Goal: Information Seeking & Learning: Learn about a topic

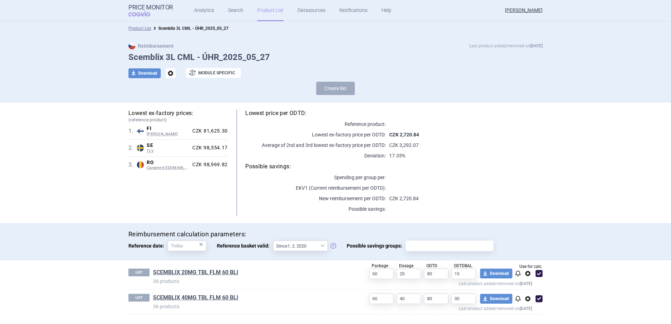
click at [261, 11] on link "Product List" at bounding box center [270, 10] width 26 height 21
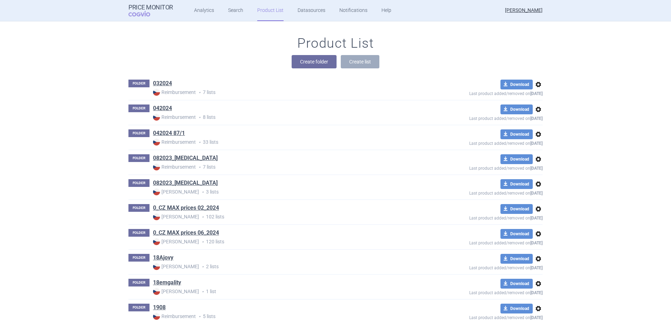
scroll to position [2316, 0]
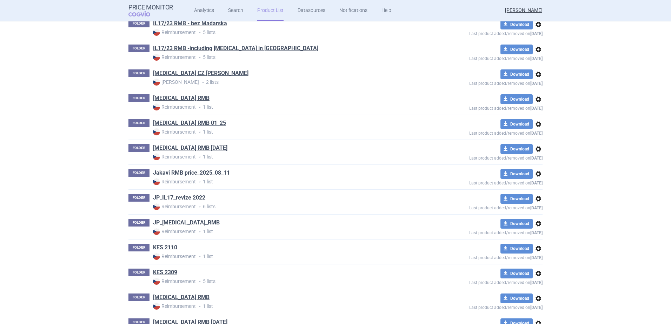
click at [181, 174] on link "Jakavi RMB price_2025_08_11" at bounding box center [191, 173] width 77 height 8
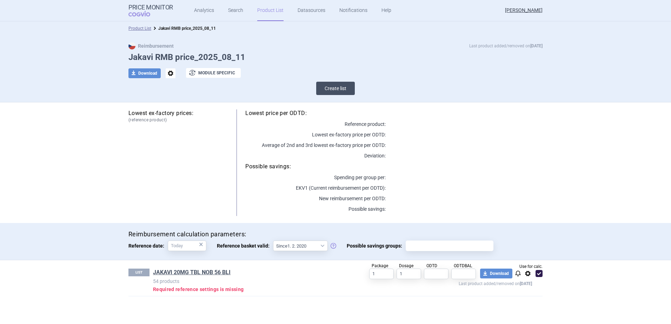
click at [339, 93] on button "Create list" at bounding box center [335, 88] width 39 height 13
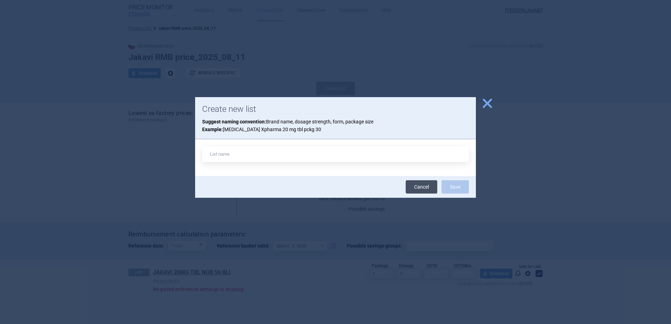
click at [426, 190] on link "Cancel" at bounding box center [422, 186] width 32 height 13
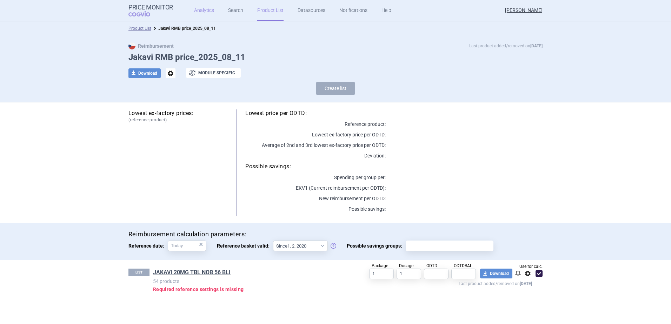
click at [206, 14] on link "Analytics" at bounding box center [204, 10] width 20 height 21
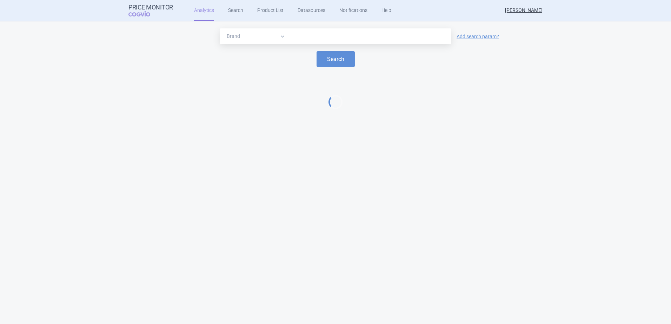
click at [315, 39] on input "text" at bounding box center [370, 36] width 155 height 9
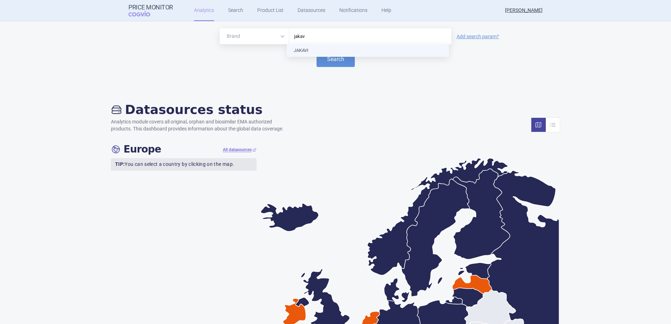
type input "jakavi"
click at [318, 56] on button "Search" at bounding box center [336, 59] width 38 height 16
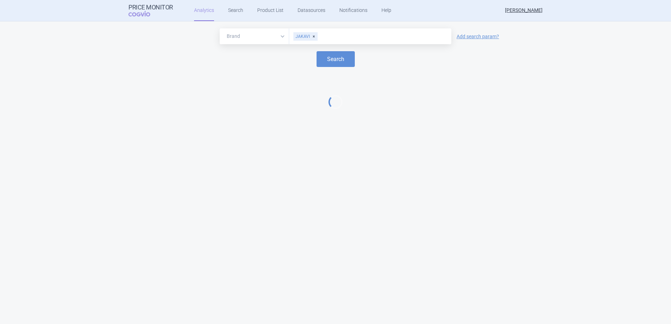
select select "EUR"
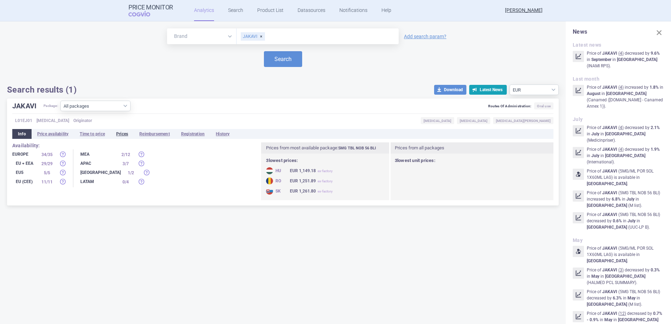
click at [127, 134] on li "Prices" at bounding box center [122, 134] width 23 height 10
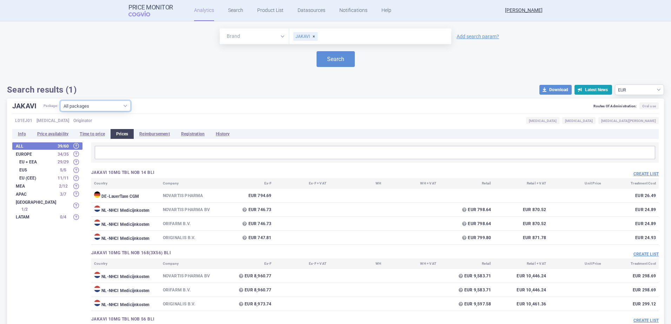
click at [127, 107] on select "All packages 10MG TBL NOB 14 BLI ( 4 ) 10MG TBL NOB 168(3X56) BLI ( 3 ) 10MG TB…" at bounding box center [95, 106] width 70 height 11
select select "af92b6f3-350b-4cdd-b23e-d0e216658e3e"
click at [61, 111] on select "All packages 10MG TBL NOB 14 BLI ( 4 ) 10MG TBL NOB 168(3X56) BLI ( 3 ) 10MG TB…" at bounding box center [95, 106] width 70 height 11
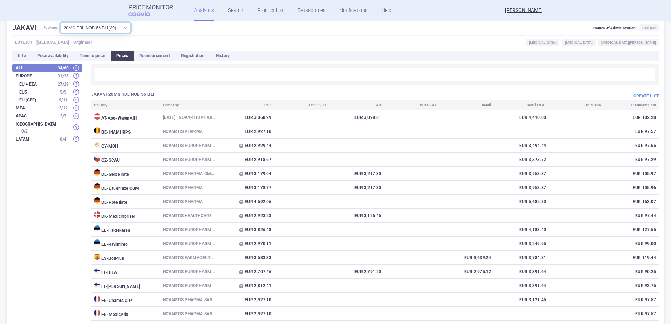
scroll to position [105, 0]
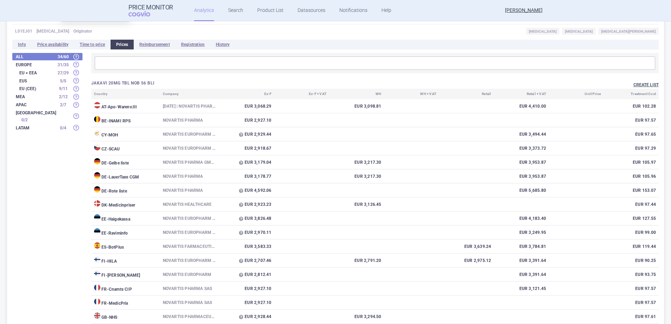
click at [635, 85] on button "Create list" at bounding box center [646, 85] width 25 height 6
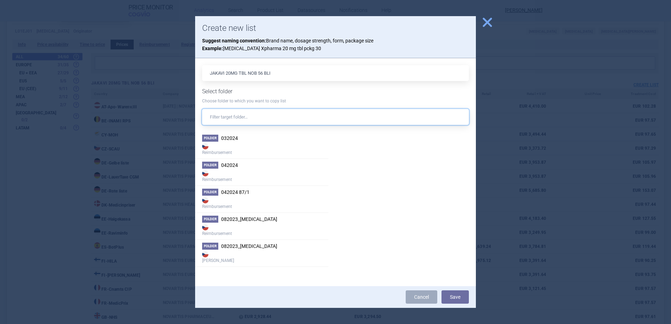
click at [258, 115] on input "text" at bounding box center [335, 117] width 267 height 16
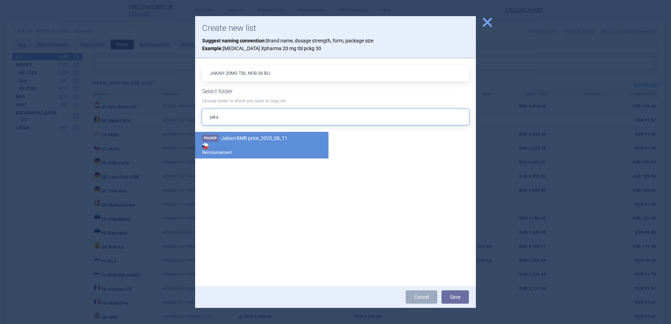
type input "jaka"
click at [260, 140] on span "Jakavi RMB price_2025_08_11" at bounding box center [254, 138] width 66 height 6
click at [451, 300] on button "Save" at bounding box center [455, 297] width 27 height 13
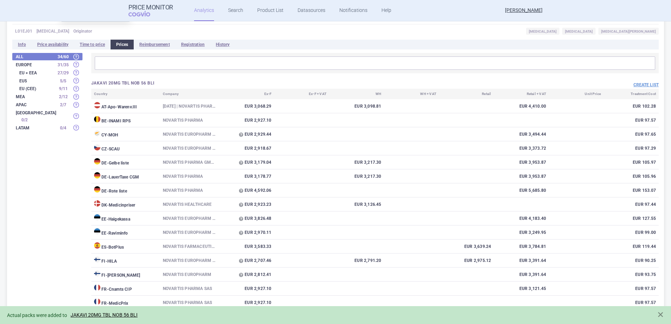
scroll to position [0, 0]
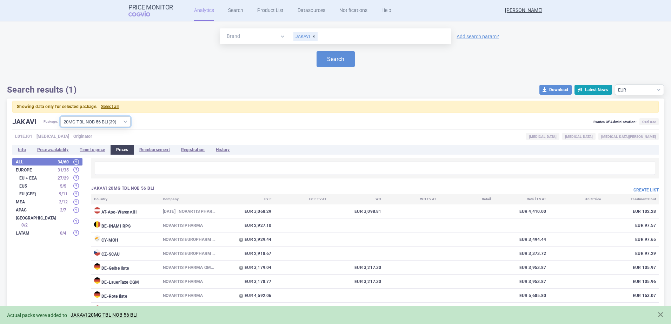
click at [126, 121] on select "All packages 10MG TBL NOB 14 BLI ( 4 ) 10MG TBL NOB 168(3X56) BLI ( 3 ) 10MG TB…" at bounding box center [95, 122] width 70 height 11
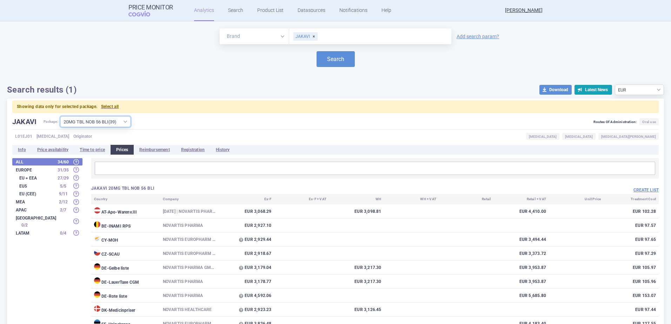
select select "9e62a727-5a21-44c0-8d2a-c4cf0256c334"
click at [61, 117] on select "All packages 10MG TBL NOB 14 BLI ( 4 ) 10MG TBL NOB 168(3X56) BLI ( 3 ) 10MG TB…" at bounding box center [95, 122] width 70 height 11
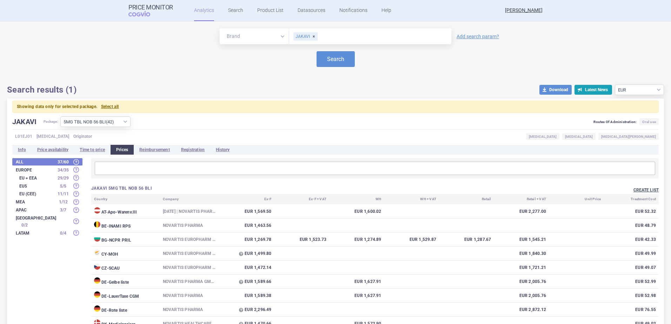
click at [634, 191] on button "Create list" at bounding box center [646, 190] width 25 height 6
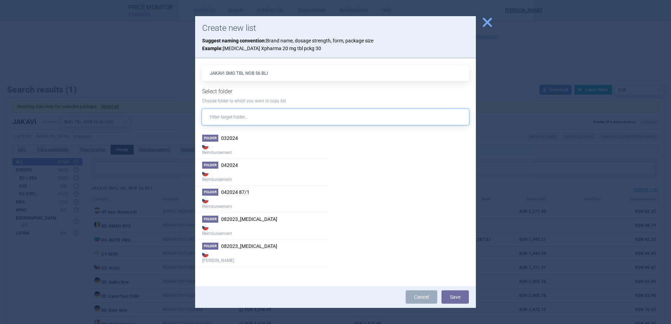
click at [271, 120] on input "text" at bounding box center [335, 117] width 267 height 16
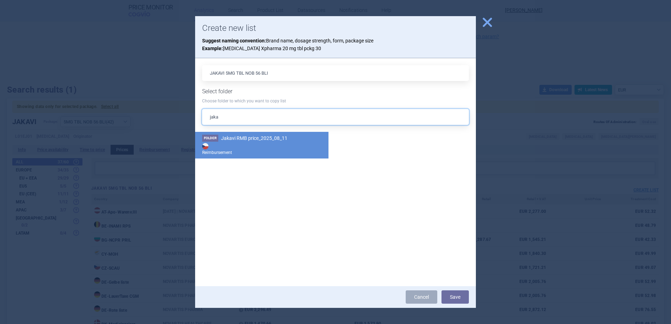
type input "jaka"
click at [264, 137] on span "Jakavi RMB price_2025_08_11" at bounding box center [254, 138] width 66 height 6
click at [450, 294] on button "Save" at bounding box center [455, 297] width 27 height 13
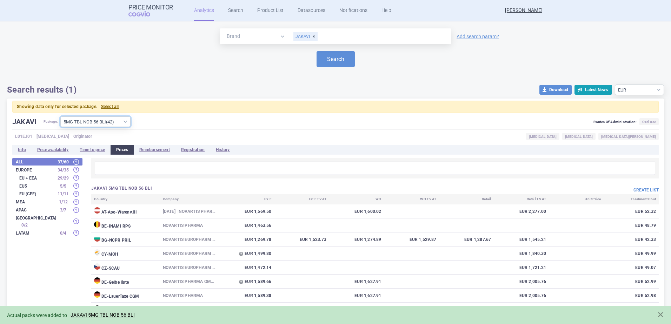
click at [120, 121] on select "All packages 10MG TBL NOB 14 BLI ( 4 ) 10MG TBL NOB 168(3X56) BLI ( 3 ) 10MG TB…" at bounding box center [95, 122] width 70 height 11
select select "43e87301-3fc1-45a5-b758-cc1a2086ecf2"
click at [61, 117] on select "All packages 10MG TBL NOB 14 BLI ( 4 ) 10MG TBL NOB 168(3X56) BLI ( 3 ) 10MG TB…" at bounding box center [95, 122] width 70 height 11
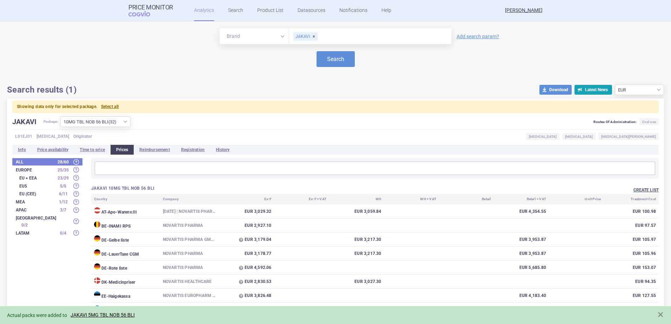
click at [636, 188] on button "Create list" at bounding box center [646, 190] width 25 height 6
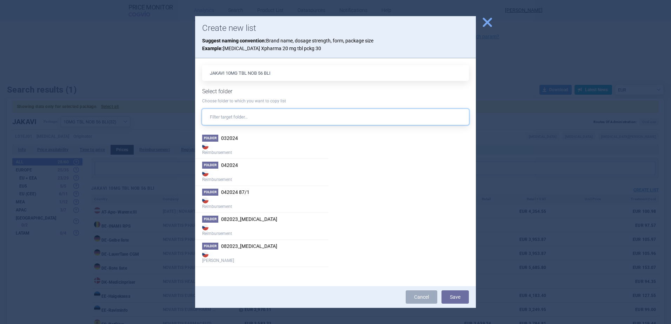
click at [280, 113] on input "text" at bounding box center [335, 117] width 267 height 16
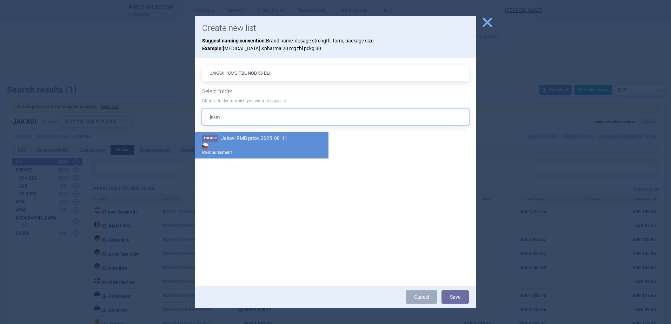
type input "jakavi"
click at [272, 139] on span "Jakavi RMB price_2025_08_11" at bounding box center [254, 138] width 66 height 6
click at [458, 297] on button "Save" at bounding box center [455, 297] width 27 height 13
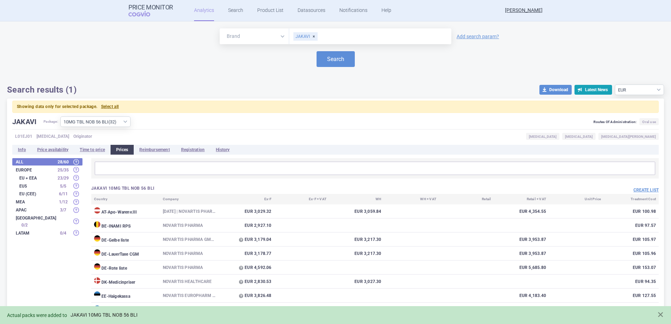
click at [127, 315] on link "JAKAVI 10MG TBL NOB 56 BLI" at bounding box center [104, 315] width 67 height 6
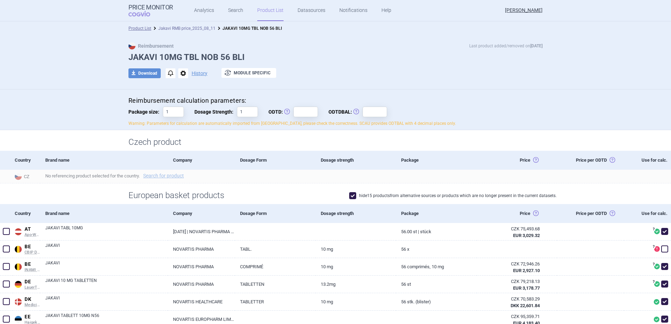
click at [195, 27] on link "Jakavi RMB price_2025_08_11" at bounding box center [186, 28] width 57 height 5
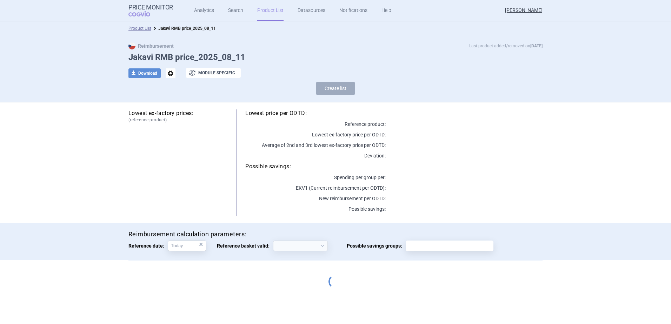
select select "[DATE]"
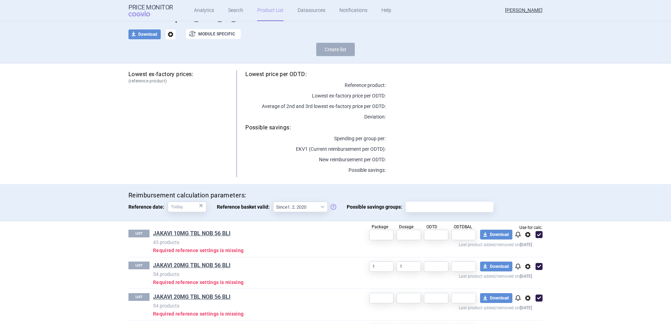
scroll to position [74, 0]
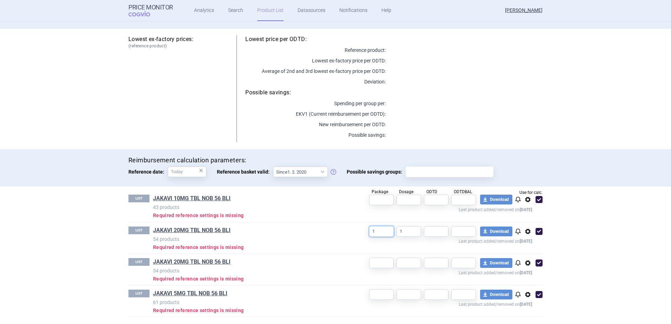
drag, startPoint x: 368, startPoint y: 231, endPoint x: 360, endPoint y: 232, distance: 7.7
click at [360, 232] on div "1 1 download Download notifications options Last product added/removed on [DATE]" at bounding box center [445, 235] width 195 height 17
click at [426, 232] on input "text" at bounding box center [436, 231] width 25 height 11
type input "40"
drag, startPoint x: 375, startPoint y: 233, endPoint x: 367, endPoint y: 234, distance: 8.1
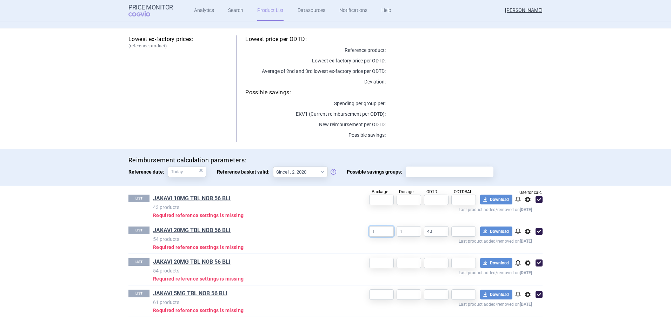
click at [369, 234] on input "1" at bounding box center [381, 231] width 25 height 11
type input "0"
type input "56"
type input "20"
click at [460, 229] on input "text" at bounding box center [463, 231] width 25 height 11
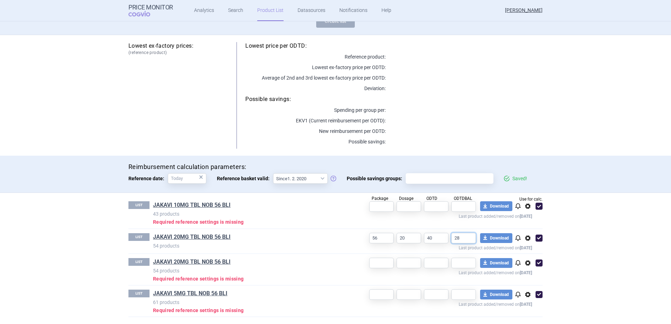
scroll to position [67, 0]
type input "28"
click at [425, 238] on input "40" at bounding box center [436, 238] width 25 height 11
type input "30"
drag, startPoint x: 460, startPoint y: 239, endPoint x: 450, endPoint y: 240, distance: 10.2
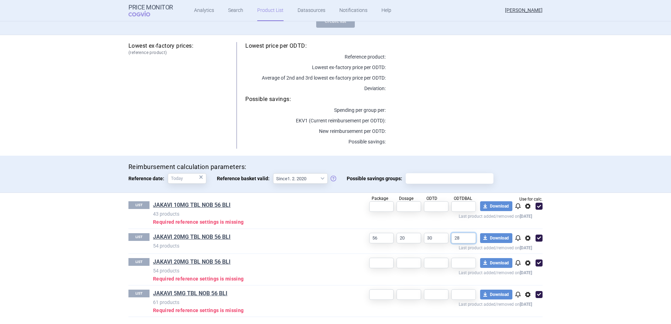
click at [451, 240] on input "28" at bounding box center [463, 238] width 25 height 11
type input "37,333333"
click at [387, 227] on div "LIST JAKAVI 10MG TBL NOB 56 BLI 43 products Required reference settings is miss…" at bounding box center [335, 210] width 414 height 35
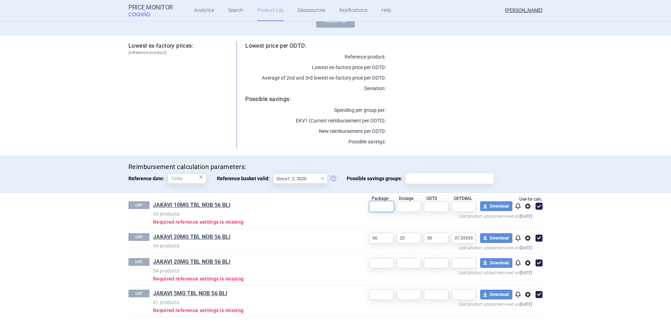
click at [376, 209] on input "text" at bounding box center [381, 206] width 25 height 11
click at [537, 265] on span at bounding box center [539, 263] width 7 height 7
checkbox input "false"
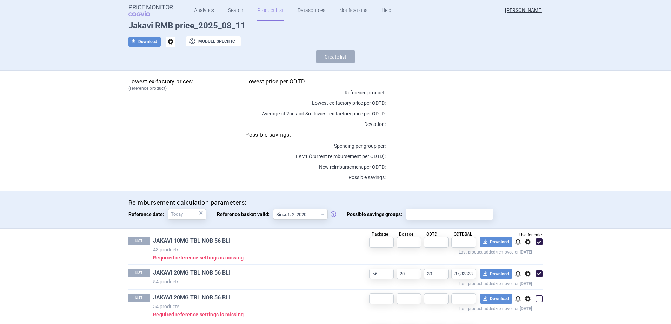
scroll to position [67, 0]
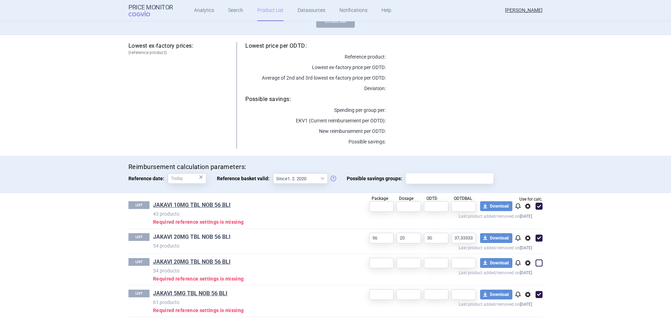
click at [210, 238] on link "JAKAVI 20MG TBL NOB 56 BLI" at bounding box center [192, 237] width 78 height 8
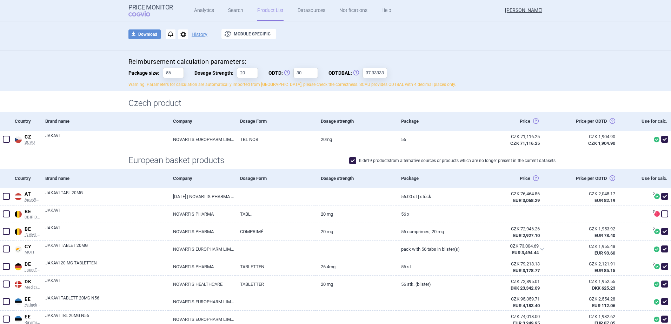
scroll to position [17, 0]
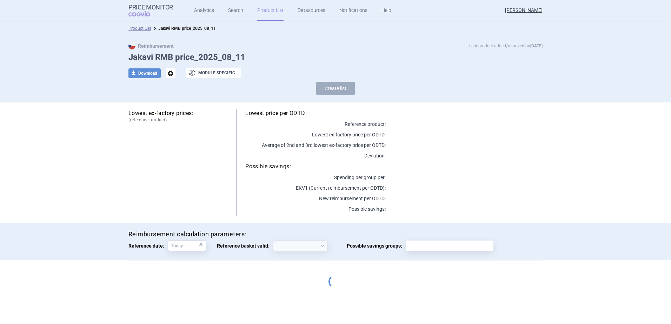
select select "[DATE]"
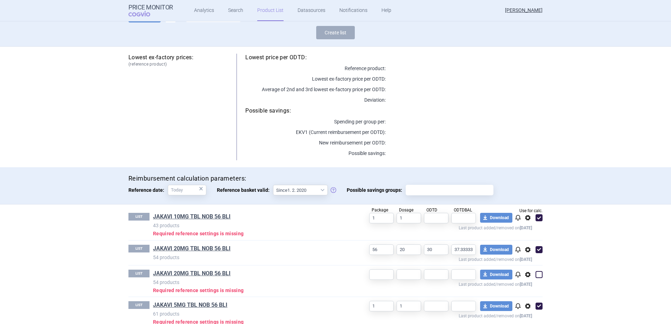
scroll to position [67, 0]
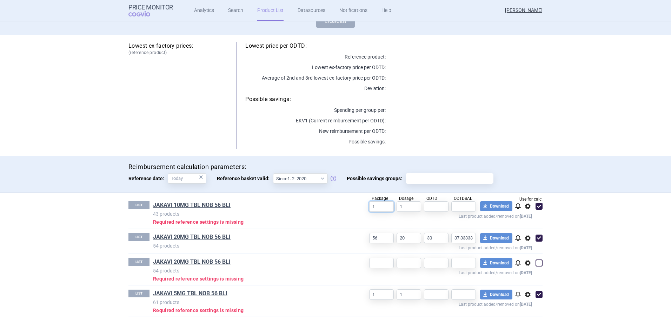
drag, startPoint x: 373, startPoint y: 207, endPoint x: 368, endPoint y: 208, distance: 5.7
click at [369, 208] on input "1" at bounding box center [381, 206] width 25 height 11
type input "56"
type input "20"
click at [430, 209] on input "text" at bounding box center [436, 206] width 25 height 11
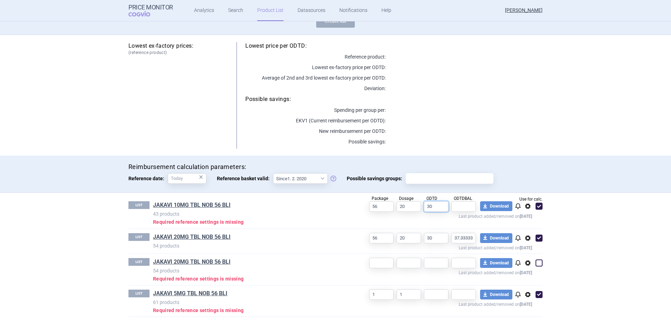
type input "30"
click at [458, 207] on input "text" at bounding box center [463, 206] width 25 height 11
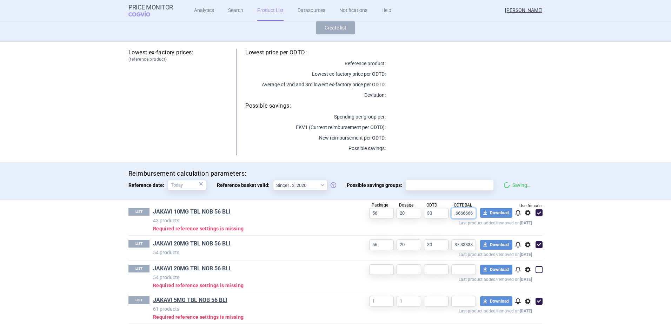
type input "18,6666666"
click at [356, 251] on p "Last product added/removed on [DATE]" at bounding box center [440, 254] width 184 height 7
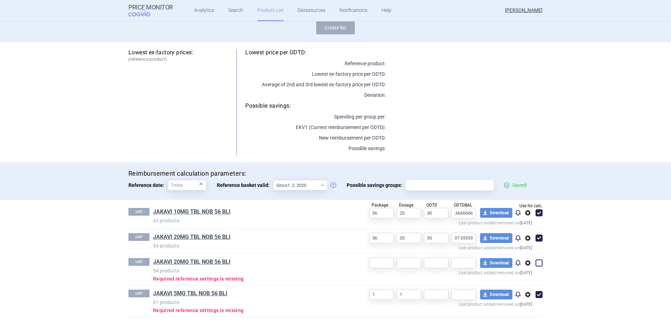
scroll to position [0, 0]
drag, startPoint x: 375, startPoint y: 292, endPoint x: 370, endPoint y: 293, distance: 5.6
click at [370, 293] on input "1" at bounding box center [381, 295] width 25 height 11
type input "56"
drag, startPoint x: 405, startPoint y: 213, endPoint x: 392, endPoint y: 212, distance: 13.0
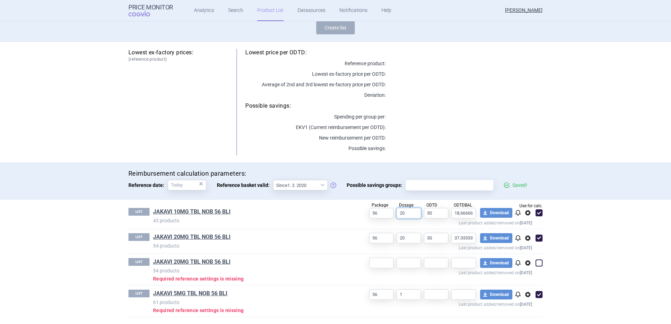
click at [392, 212] on div "Package 56 Dosage 20 ODTD 30 ODTDBAL 18,6666666 Use for calc. download Download…" at bounding box center [445, 217] width 195 height 18
type input "10"
click at [411, 297] on input "1" at bounding box center [409, 295] width 25 height 11
type input "5"
click at [427, 296] on input "text" at bounding box center [436, 295] width 25 height 11
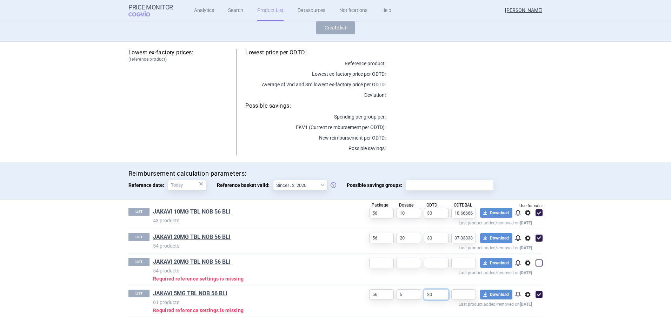
type input "30"
type input "9,3333333"
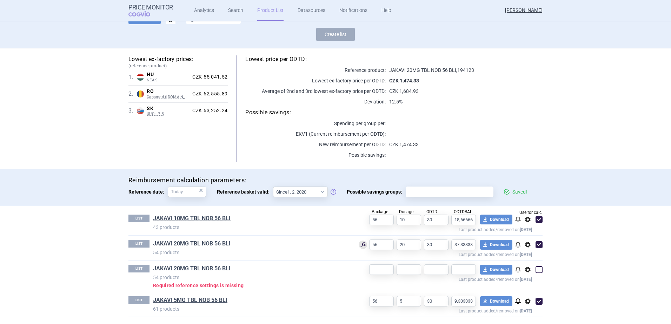
scroll to position [54, 0]
click at [610, 245] on section "Product List Jakavi RMB price_2025_08_11 Reimbursement Last product added/remov…" at bounding box center [335, 172] width 671 height 303
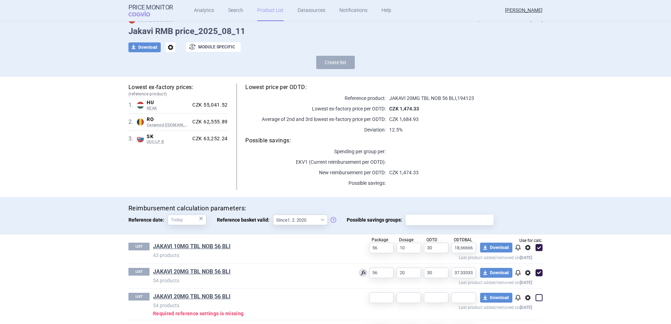
scroll to position [0, 0]
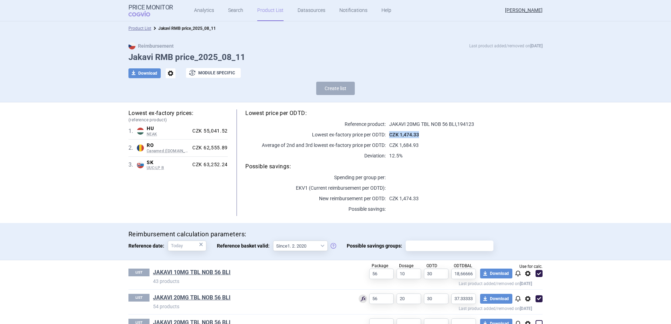
drag, startPoint x: 388, startPoint y: 134, endPoint x: 421, endPoint y: 136, distance: 33.4
click at [421, 136] on p "CZK 1,474.33" at bounding box center [464, 134] width 157 height 7
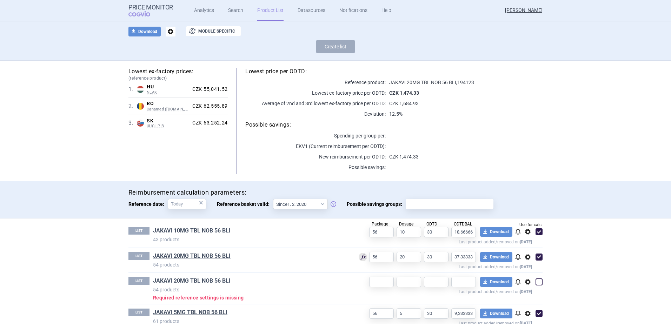
scroll to position [54, 0]
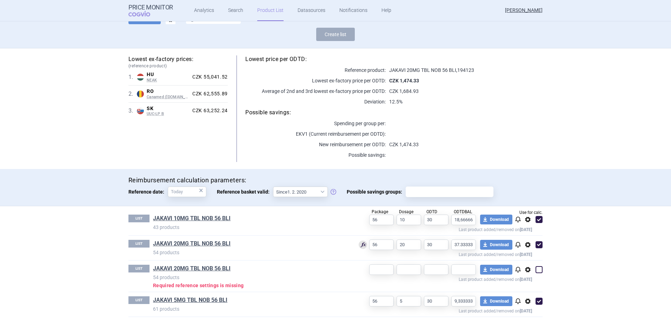
click at [536, 219] on span at bounding box center [539, 219] width 7 height 7
checkbox input "false"
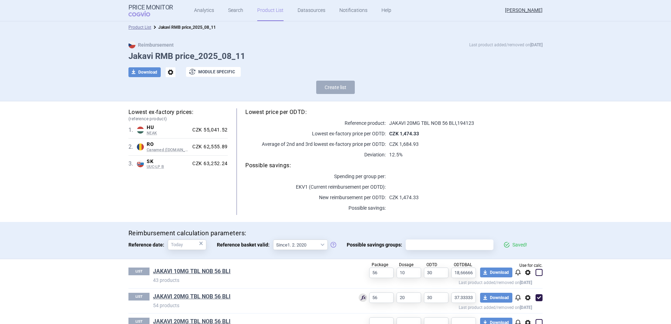
scroll to position [0, 0]
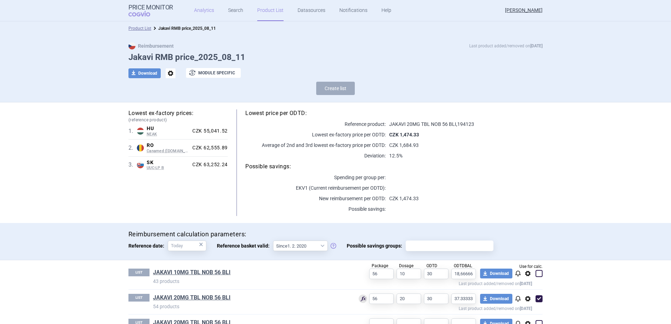
click at [204, 13] on link "Analytics" at bounding box center [204, 10] width 20 height 21
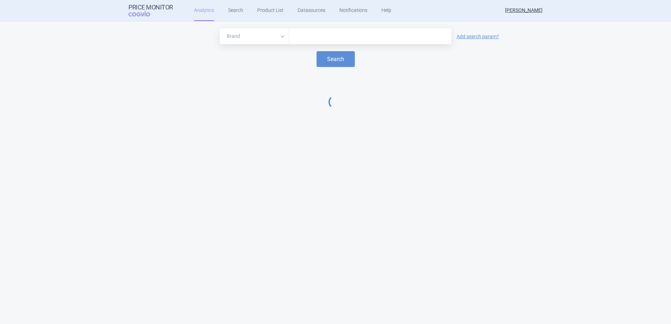
click at [310, 41] on div at bounding box center [370, 36] width 162 height 16
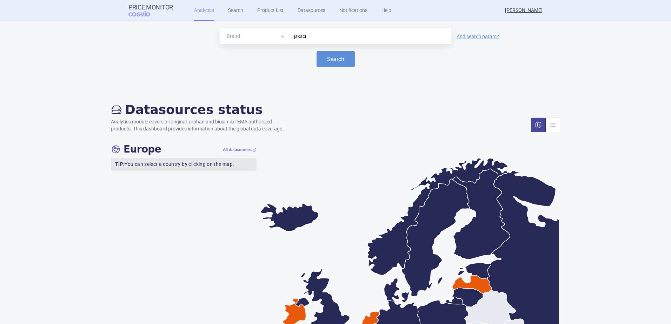
click at [317, 51] on button "Search" at bounding box center [336, 59] width 38 height 16
type input "jakavi"
click at [321, 62] on button "Search" at bounding box center [336, 59] width 38 height 16
select select "EUR"
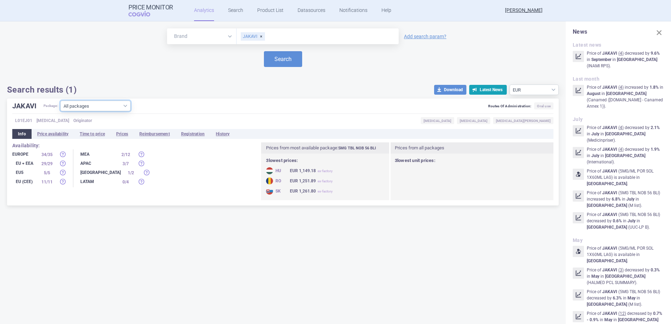
click at [92, 106] on select "All packages 10MG TBL NOB 14 BLI ( 4 ) 10MG TBL NOB 168(3X56) BLI ( 3 ) 10MG TB…" at bounding box center [95, 106] width 70 height 11
click at [93, 107] on select "All packages 10MG TBL NOB 14 BLI ( 4 ) 10MG TBL NOB 168(3X56) BLI ( 3 ) 10MG TB…" at bounding box center [95, 106] width 70 height 11
click at [120, 134] on li "Prices" at bounding box center [122, 134] width 23 height 10
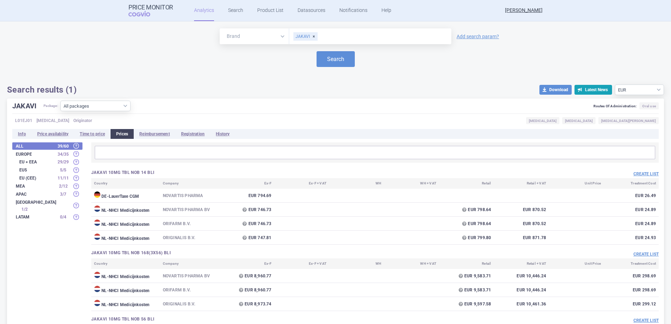
click at [106, 104] on select "All packages 10MG TBL NOB 14 BLI ( 4 ) 10MG TBL NOB 168(3X56) BLI ( 3 ) 10MG TB…" at bounding box center [95, 106] width 70 height 11
select select "6cdf19e7-76bb-4e4f-baa7-9a7024e53e2f"
click at [61, 111] on select "All packages 10MG TBL NOB 14 BLI ( 4 ) 10MG TBL NOB 168(3X56) BLI ( 3 ) 10MG TB…" at bounding box center [95, 106] width 70 height 11
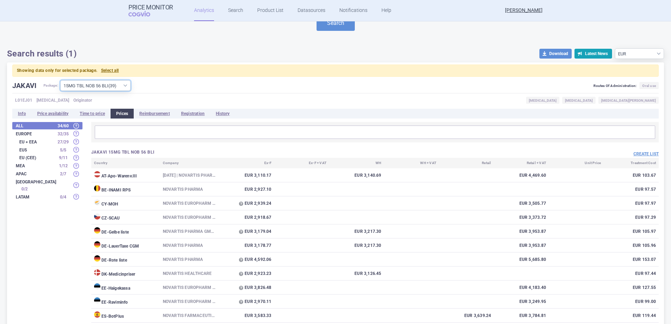
scroll to position [35, 0]
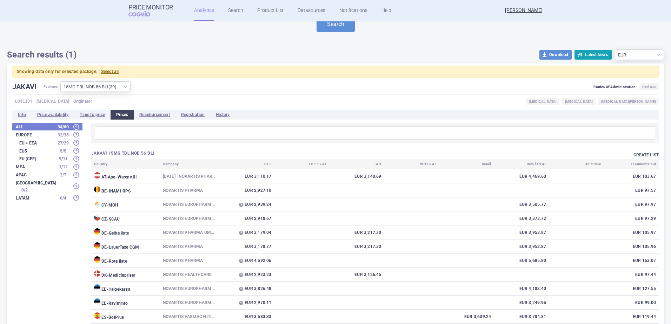
click at [636, 153] on button "Create list" at bounding box center [646, 155] width 25 height 6
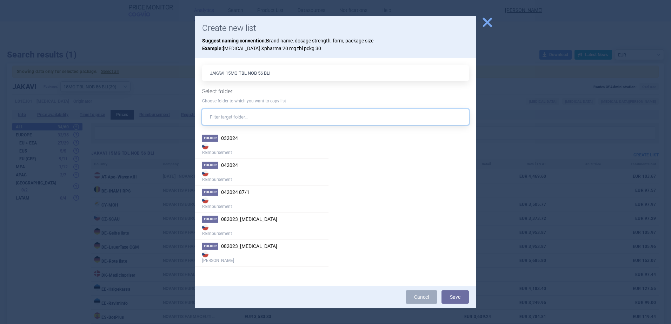
click at [285, 114] on input "text" at bounding box center [335, 117] width 267 height 16
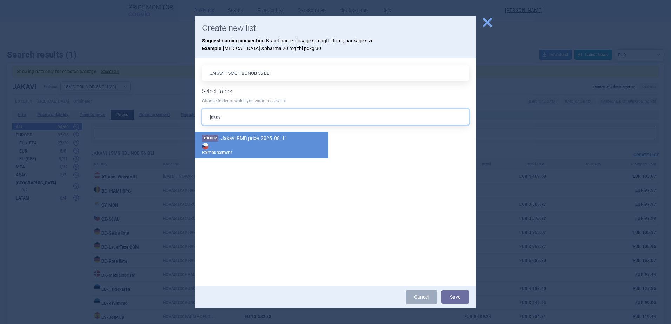
type input "jakavi"
click at [277, 140] on span "Jakavi RMB price_2025_08_11" at bounding box center [254, 138] width 66 height 6
click at [459, 299] on button "Save" at bounding box center [455, 297] width 27 height 13
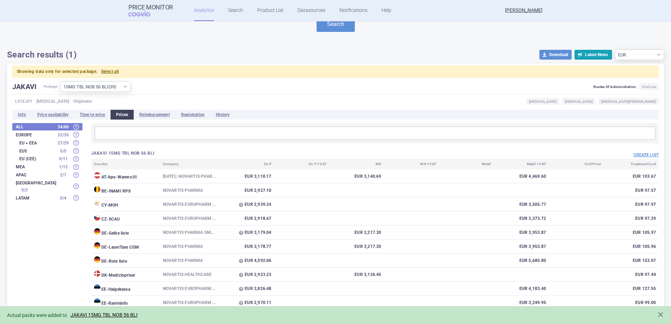
click at [106, 312] on div "Actual packs were added to JAKAVI 15MG TBL NOB 56 BLI" at bounding box center [328, 315] width 643 height 8
click at [106, 313] on link "JAKAVI 15MG TBL NOB 56 BLI" at bounding box center [104, 315] width 67 height 6
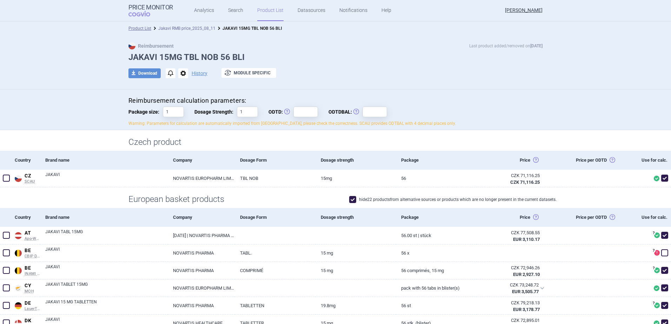
click at [193, 28] on link "Jakavi RMB price_2025_08_11" at bounding box center [186, 28] width 57 height 5
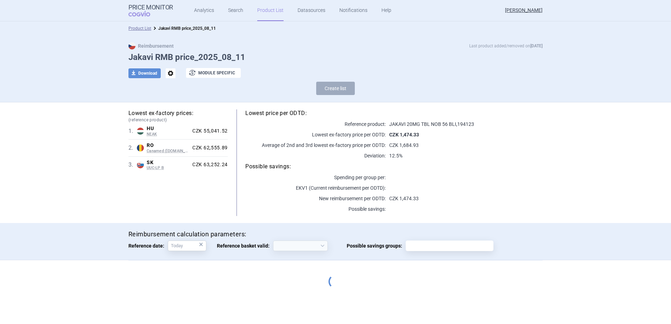
select select "[DATE]"
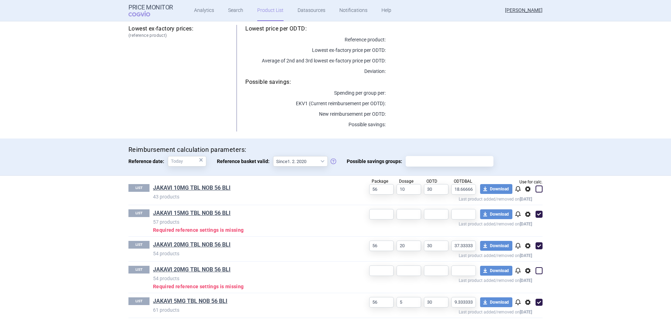
scroll to position [86, 0]
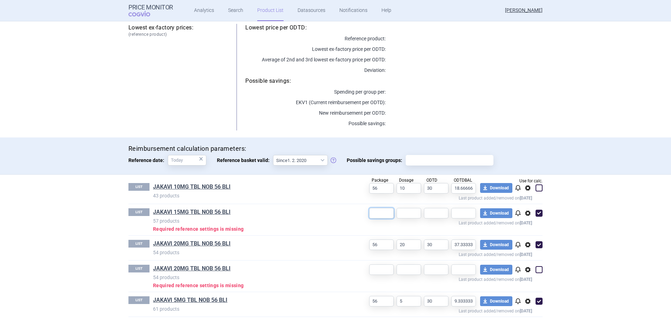
click at [382, 214] on input "text" at bounding box center [381, 213] width 25 height 11
type input "56"
type input "15"
type input "30"
click at [460, 216] on input "text" at bounding box center [463, 213] width 25 height 11
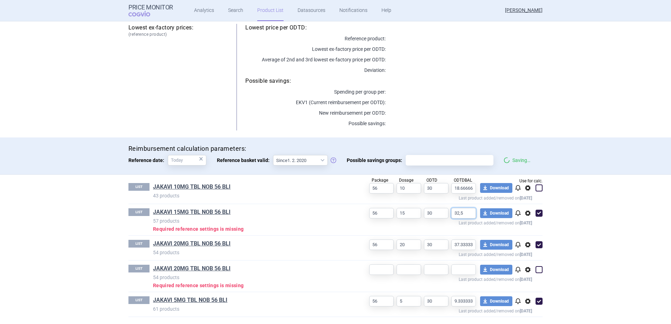
scroll to position [79, 0]
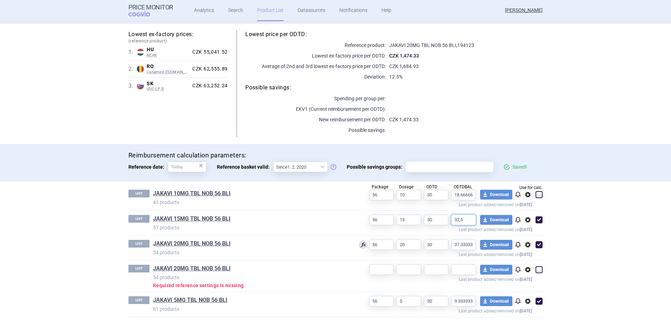
type input "32,5"
click at [586, 211] on section "Product List Jakavi RMB price_2025_08_11 Reimbursement Last product added/remov…" at bounding box center [335, 172] width 671 height 303
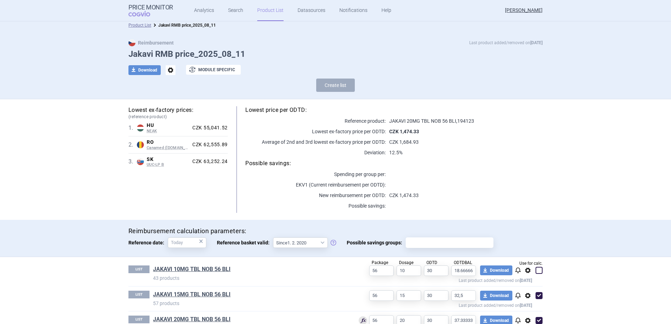
scroll to position [0, 0]
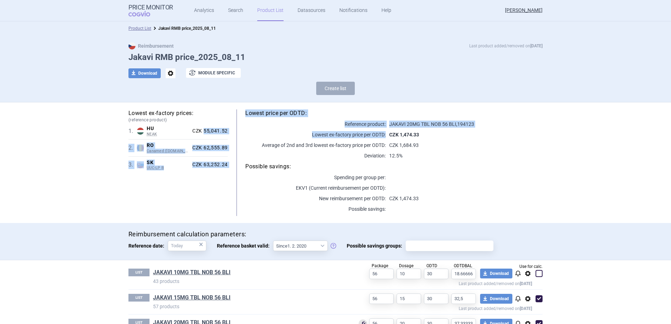
drag, startPoint x: 201, startPoint y: 132, endPoint x: 237, endPoint y: 132, distance: 35.4
click at [237, 132] on div "Lowest ex-factory prices: (reference product) 1 . [PERSON_NAME] Hungary NEAK PU…" at bounding box center [335, 163] width 414 height 107
drag, startPoint x: 237, startPoint y: 132, endPoint x: 241, endPoint y: 132, distance: 3.9
click at [241, 132] on div "Lowest price per ODTD: Reference product: JAKAVI 20MG TBL NOB 56 BLI , 194123 L…" at bounding box center [385, 163] width 315 height 107
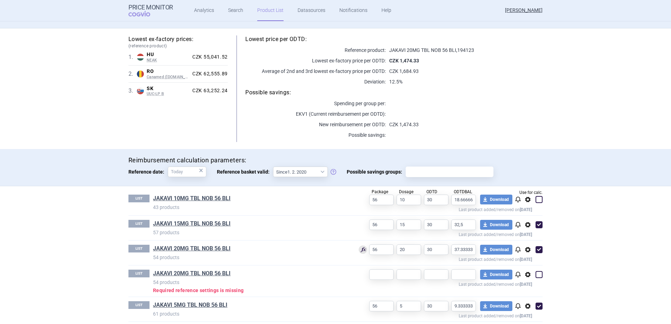
scroll to position [79, 0]
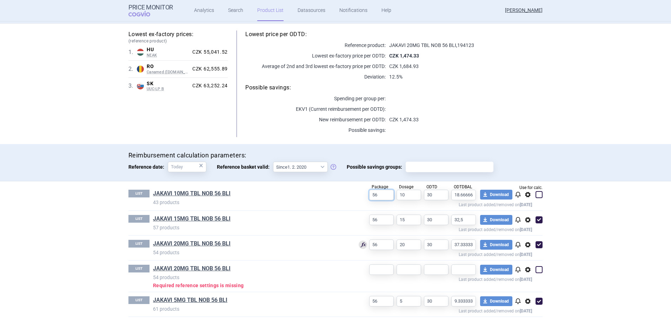
click at [378, 194] on input "56" at bounding box center [381, 195] width 25 height 11
type input "5"
click at [409, 195] on input "10" at bounding box center [409, 195] width 25 height 11
type input "1"
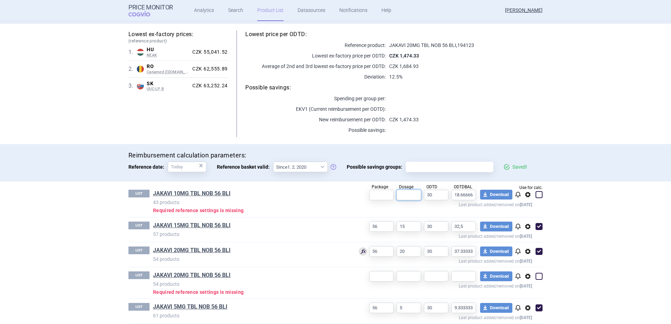
type input "10"
type input "56"
click at [589, 204] on section "Product List Jakavi RMB price_2025_08_11 Reimbursement Last product added/remov…" at bounding box center [335, 172] width 671 height 303
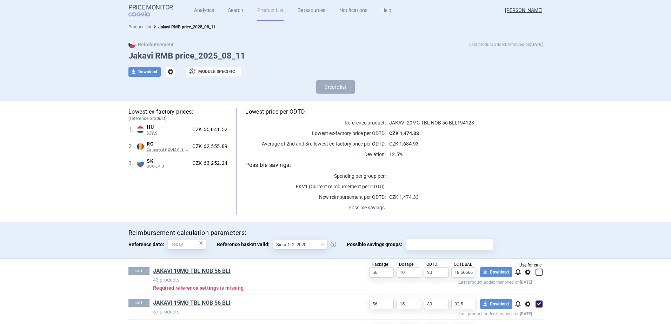
scroll to position [0, 0]
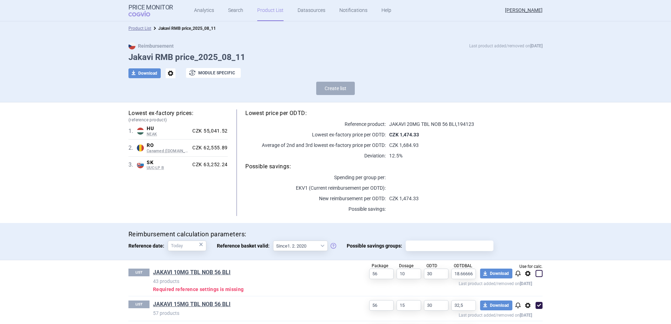
click at [335, 131] on div "Lowest price per ODTD: Reference product: JAKAVI 20MG TBL NOB 56 BLI , 194123 L…" at bounding box center [385, 163] width 315 height 107
click at [168, 77] on span "options" at bounding box center [171, 73] width 10 height 10
drag, startPoint x: 307, startPoint y: 73, endPoint x: 217, endPoint y: 72, distance: 90.6
click at [304, 73] on div "download Download options exchange Module specific" at bounding box center [335, 73] width 414 height 10
click at [215, 72] on button "exchange Module specific" at bounding box center [213, 73] width 55 height 10
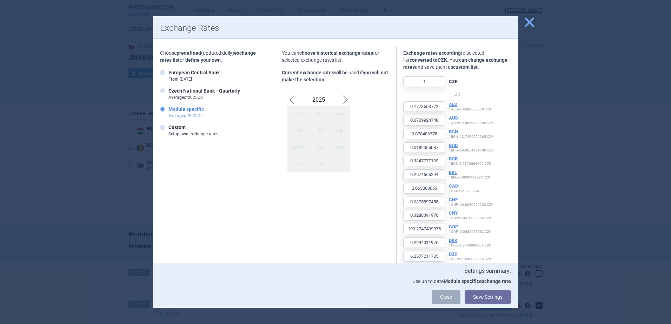
click at [529, 26] on span "close" at bounding box center [529, 22] width 12 height 12
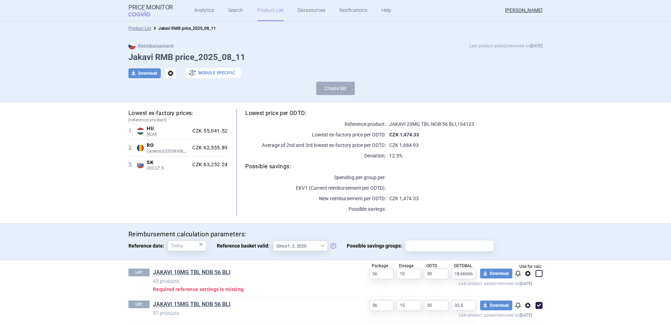
click at [219, 73] on button "exchange Module specific" at bounding box center [213, 73] width 55 height 10
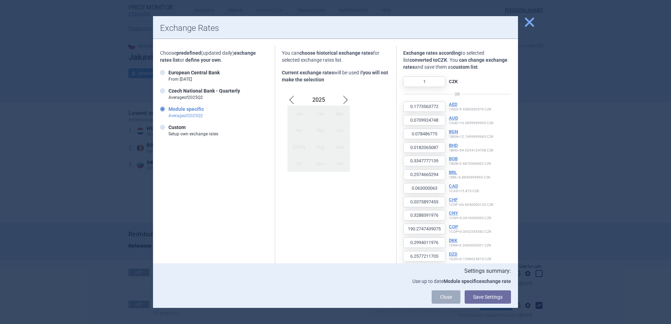
click at [529, 24] on span "close" at bounding box center [529, 22] width 12 height 12
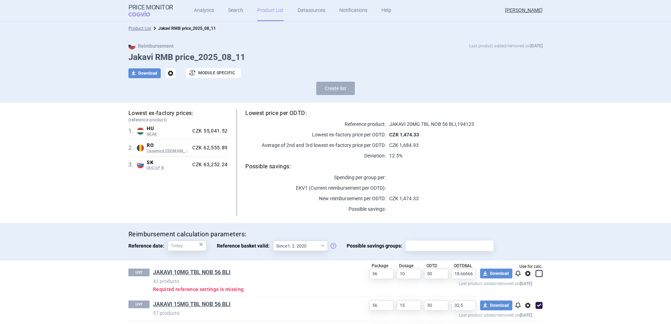
click at [168, 73] on span "options" at bounding box center [171, 73] width 10 height 10
click at [327, 40] on div "Reimbursement Last product added/removed on [DATE] Jakavi RMB price_2025_08_11 …" at bounding box center [335, 68] width 671 height 67
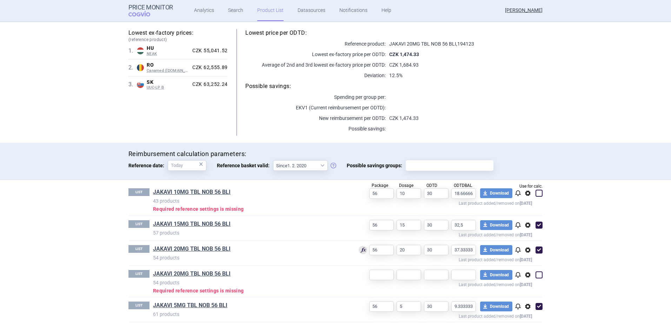
scroll to position [86, 0]
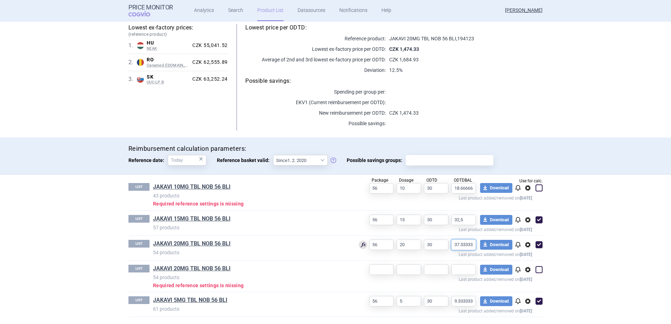
click at [464, 246] on input "37.333333" at bounding box center [463, 245] width 25 height 11
drag, startPoint x: 432, startPoint y: 243, endPoint x: 419, endPoint y: 245, distance: 13.2
click at [419, 245] on div "Used for calculation 56 20 30 37.333333 download Download notifications options…" at bounding box center [445, 248] width 195 height 17
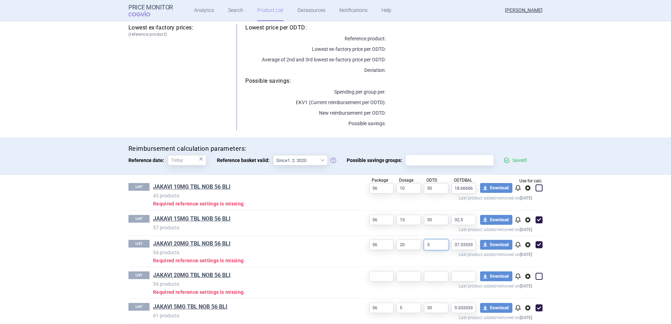
type input "30"
click at [600, 208] on section "Product List Jakavi RMB price_2025_08_11 Reimbursement Last product added/remov…" at bounding box center [335, 172] width 671 height 303
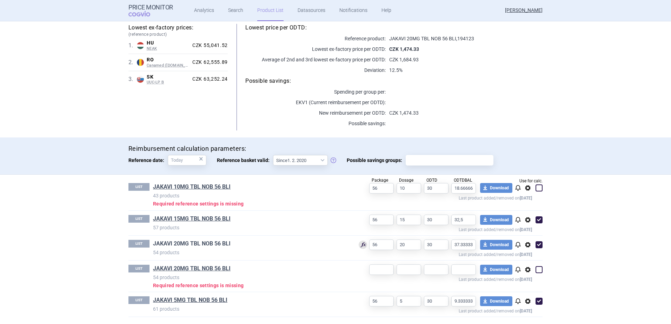
click at [216, 243] on link "JAKAVI 20MG TBL NOB 56 BLI" at bounding box center [192, 244] width 78 height 8
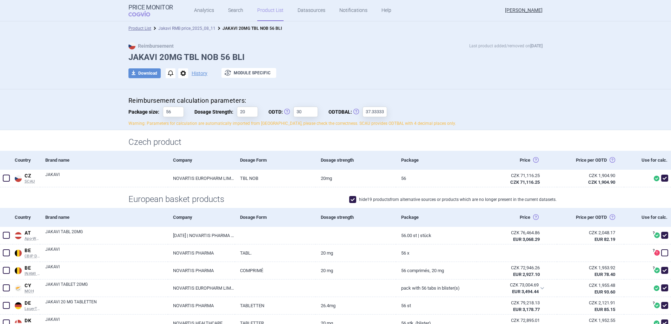
click at [204, 30] on link "Jakavi RMB price_2025_08_11" at bounding box center [186, 28] width 57 height 5
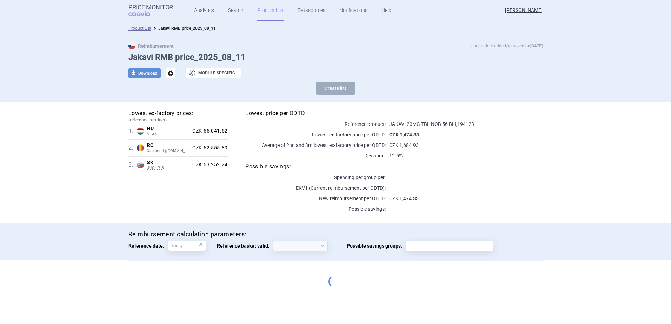
select select "[DATE]"
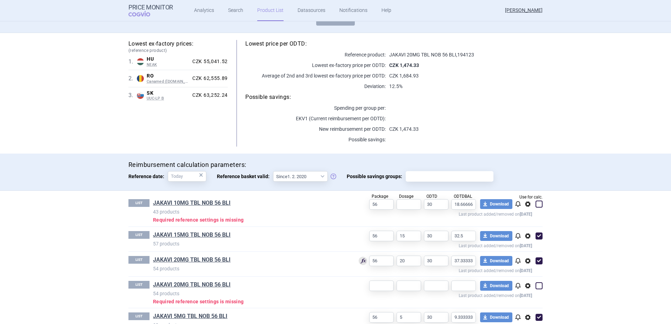
scroll to position [86, 0]
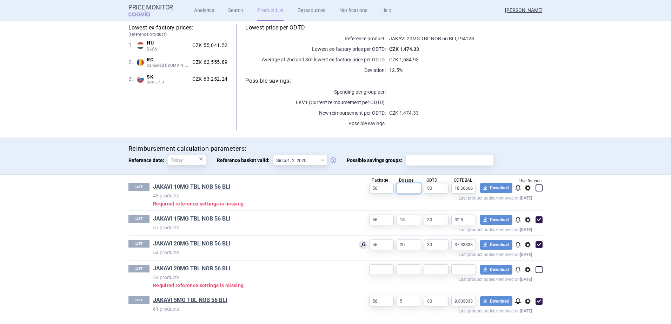
click at [406, 188] on input "text" at bounding box center [409, 188] width 25 height 11
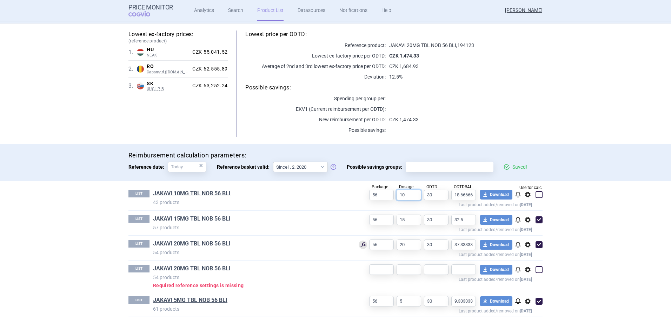
scroll to position [79, 0]
type input "10"
click at [560, 212] on section "Product List Jakavi RMB price_2025_08_11 Reimbursement Last product added/remov…" at bounding box center [335, 172] width 671 height 303
